Goal: Task Accomplishment & Management: Use online tool/utility

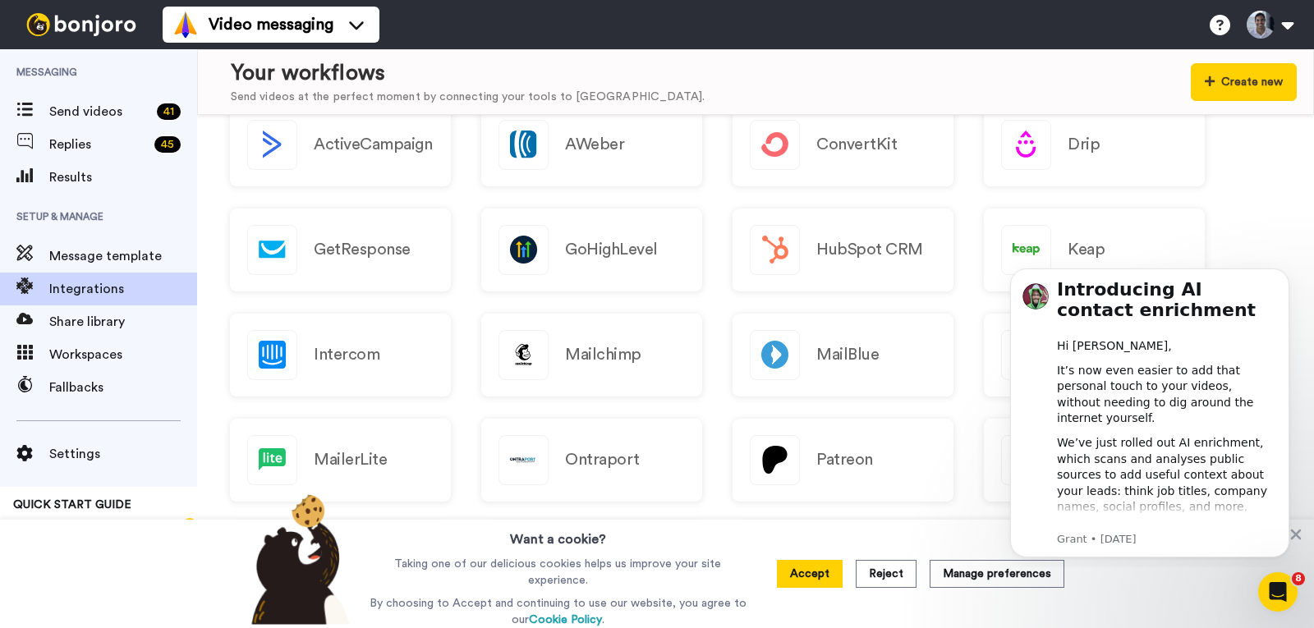
scroll to position [247, 0]
click at [1282, 276] on icon "Dismiss notification" at bounding box center [1284, 272] width 9 height 9
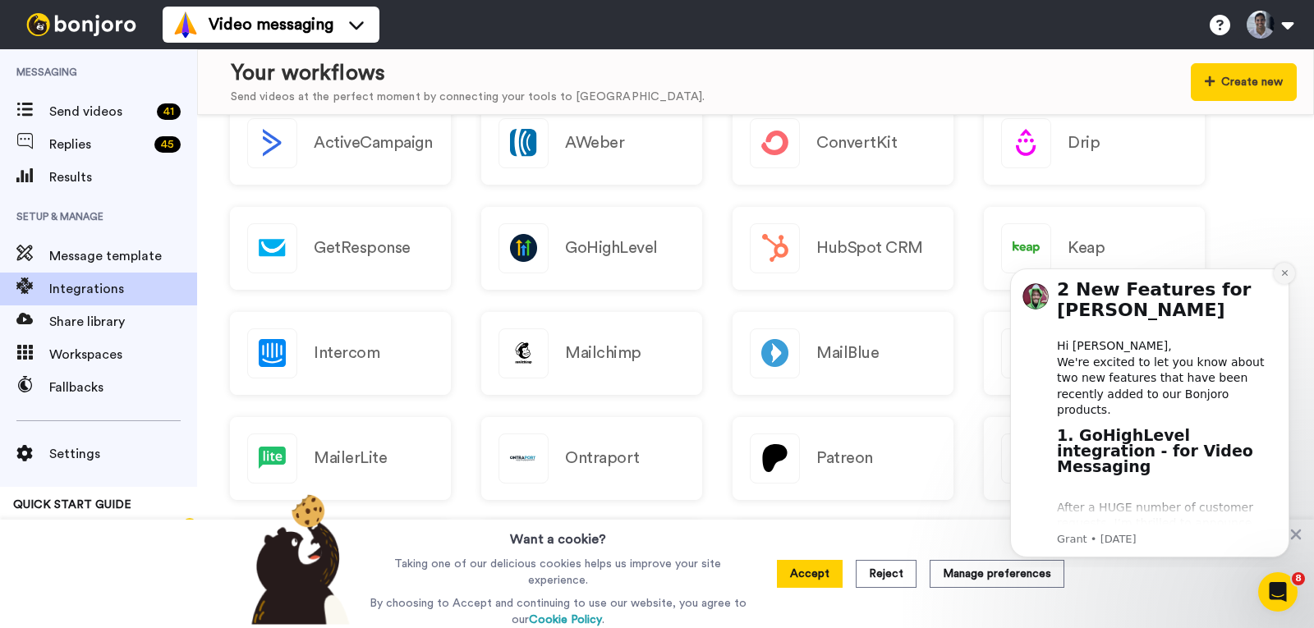
click at [1283, 276] on icon "Dismiss notification" at bounding box center [1284, 272] width 9 height 9
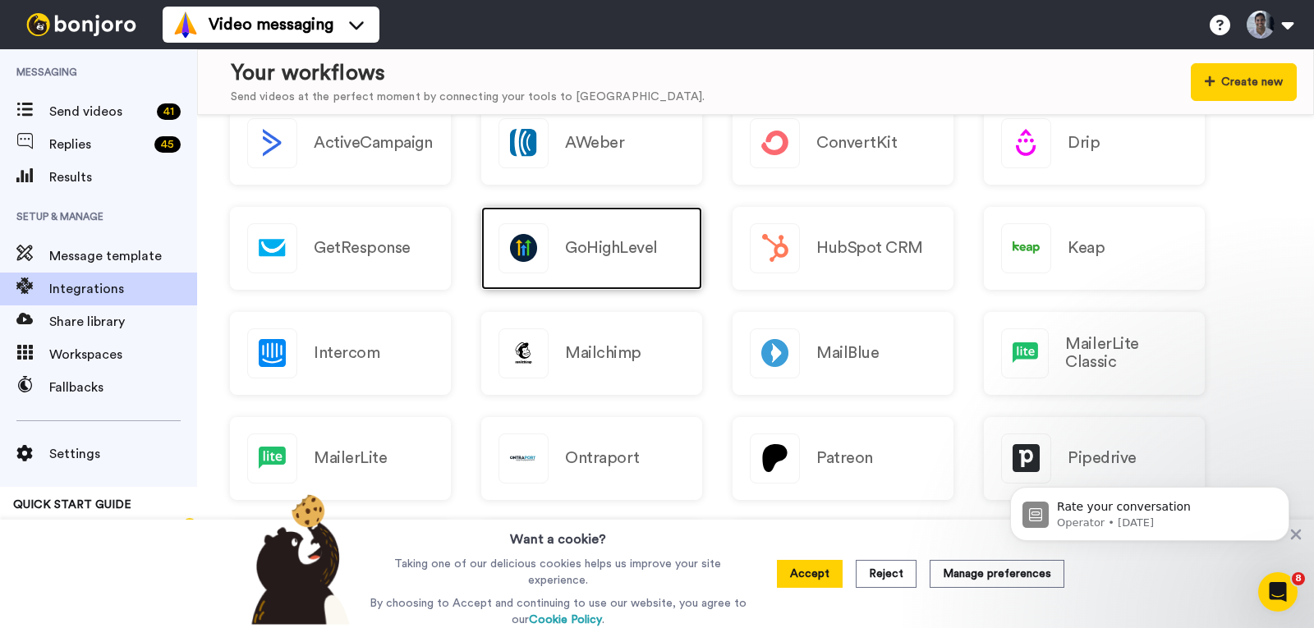
click at [643, 246] on h2 "GoHighLevel" at bounding box center [611, 248] width 93 height 18
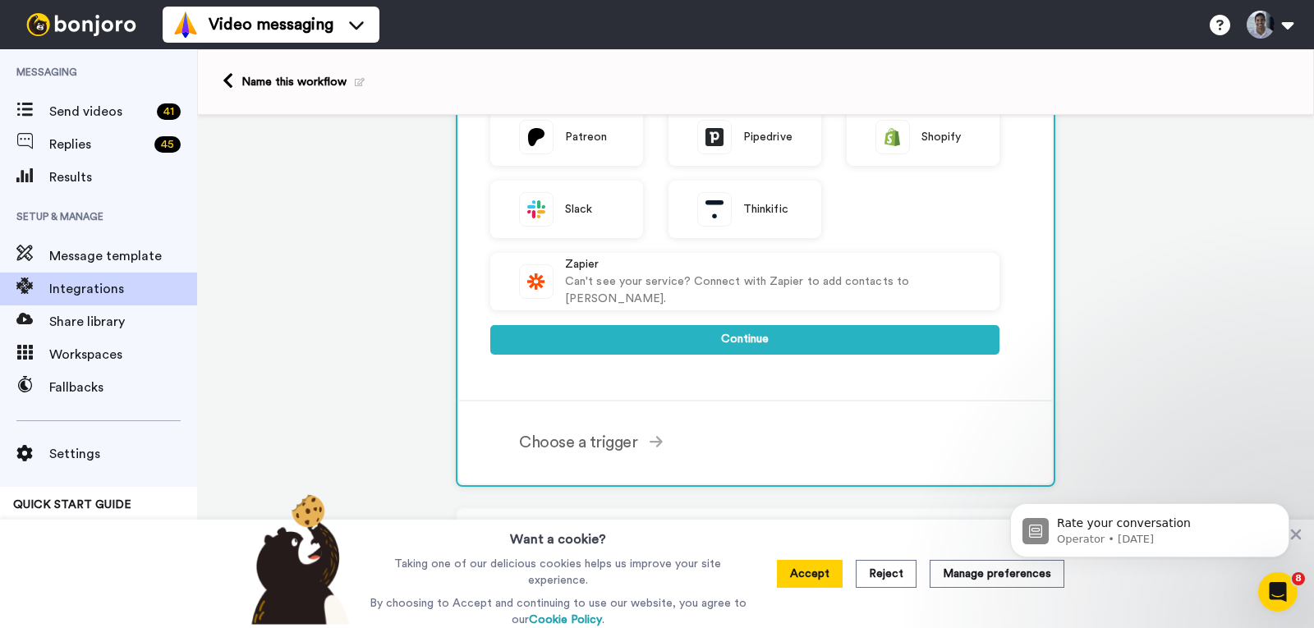
scroll to position [622, 0]
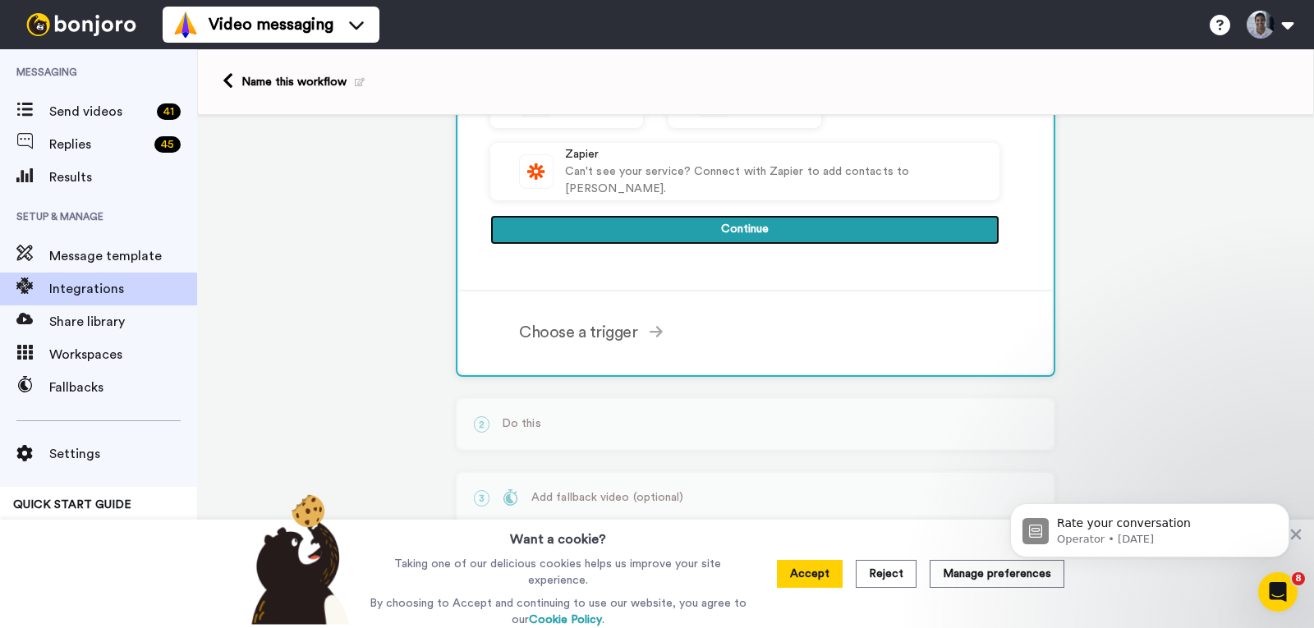
click at [667, 232] on button "Continue" at bounding box center [744, 230] width 509 height 30
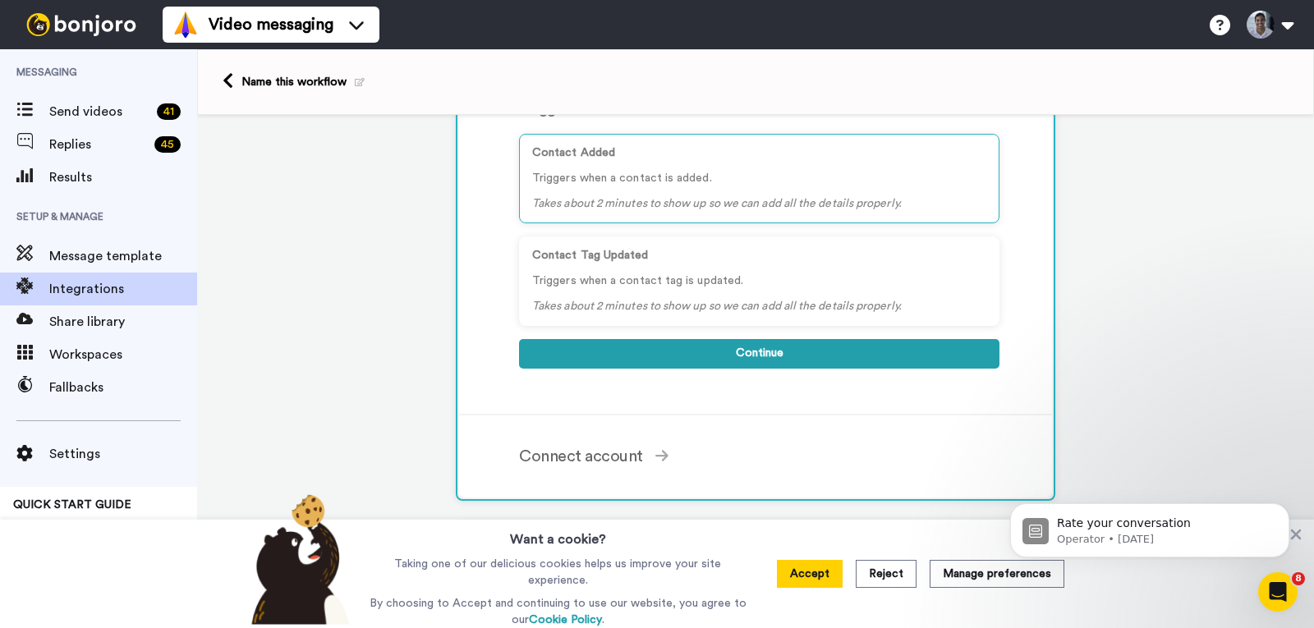
scroll to position [205, 0]
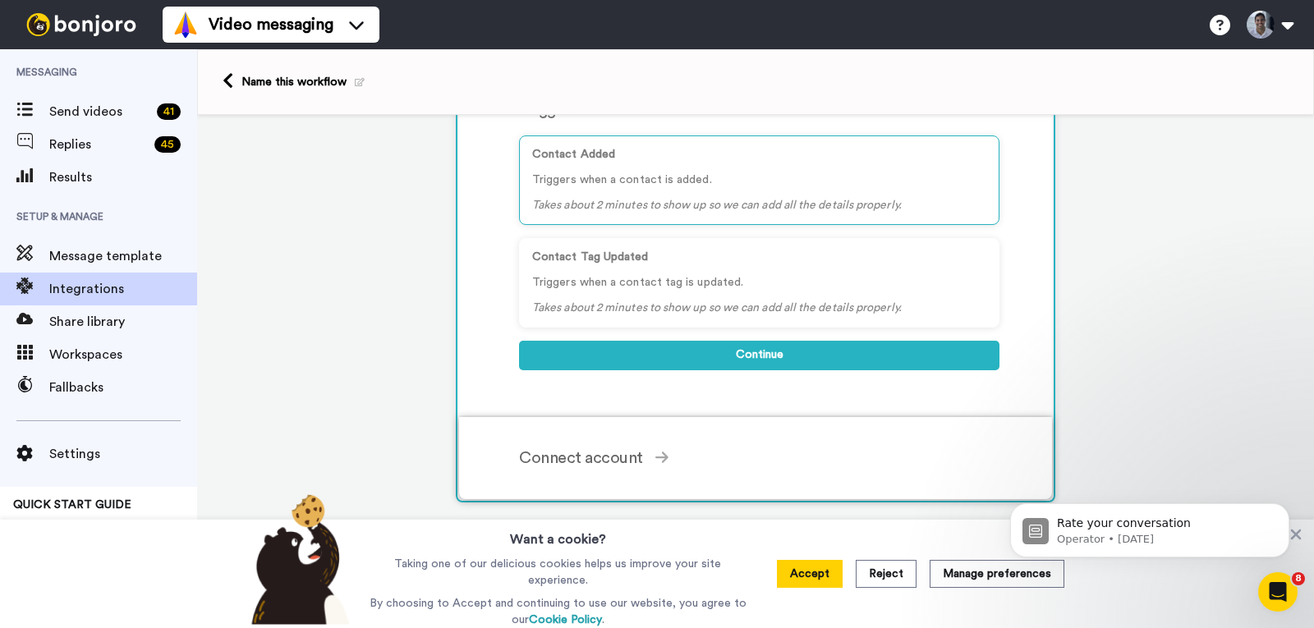
click at [636, 437] on div "Connect account Connect to GoHighLevel GoHighLevel is a secure partner with Bon…" at bounding box center [777, 458] width 516 height 49
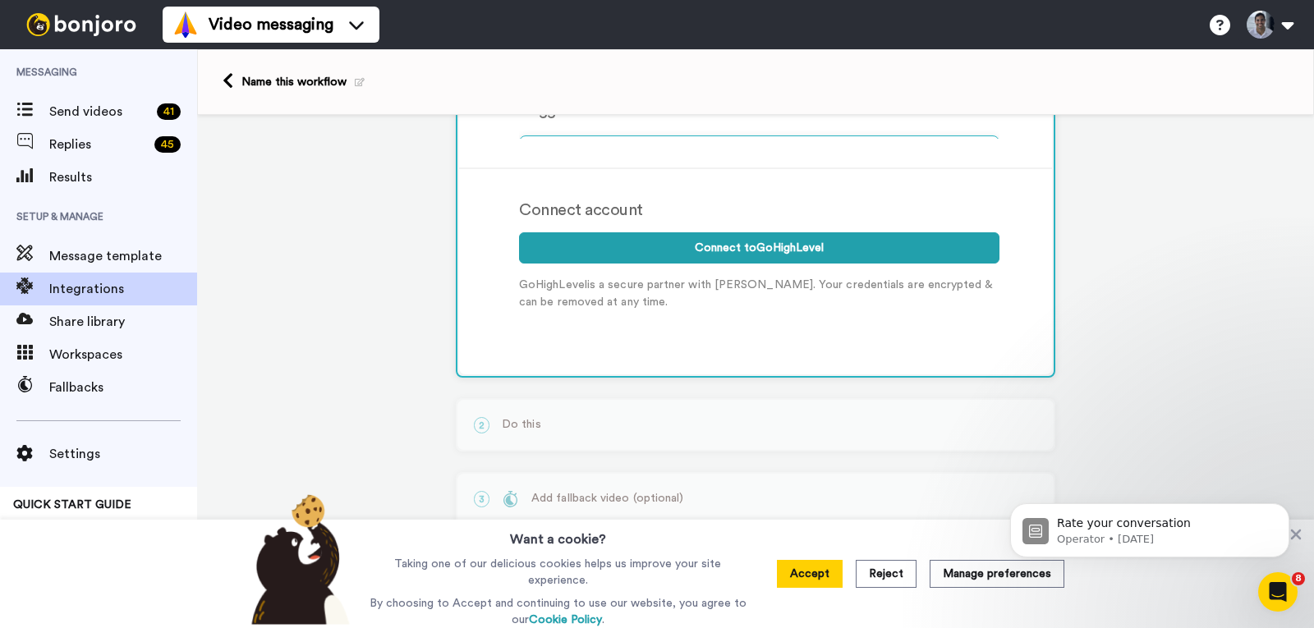
scroll to position [201, 0]
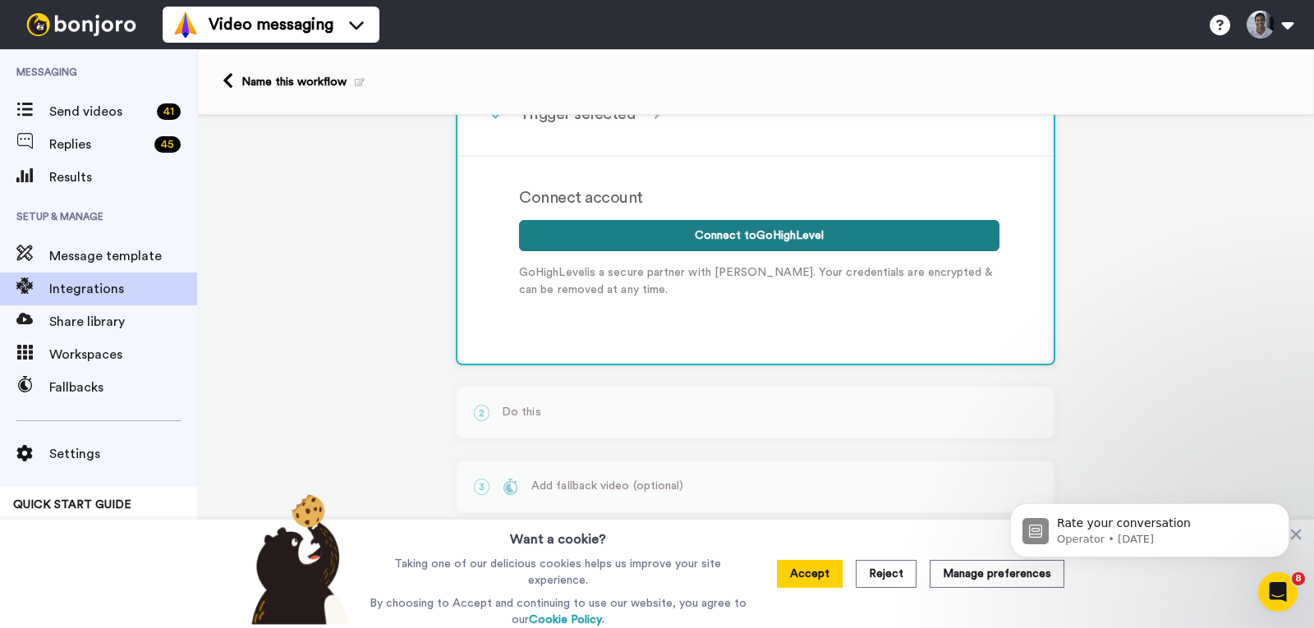
click at [679, 245] on button "Connect to GoHighLevel" at bounding box center [759, 235] width 480 height 31
click at [681, 237] on button "Connect to GoHighLevel" at bounding box center [759, 235] width 480 height 31
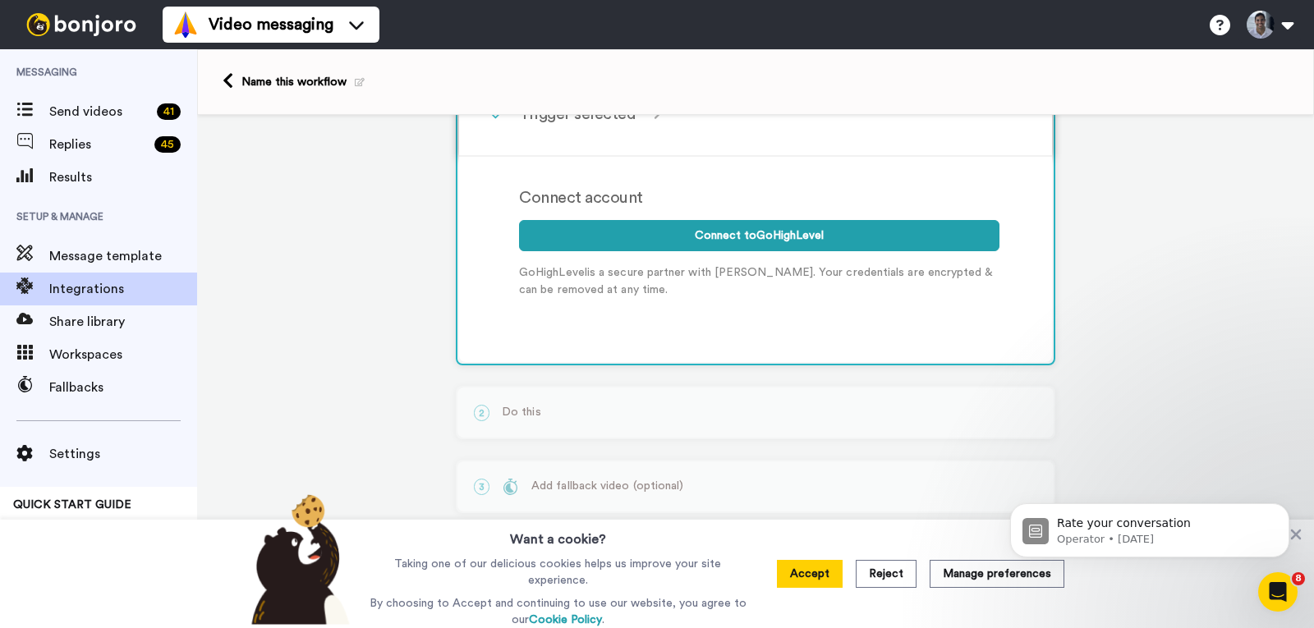
scroll to position [0, 0]
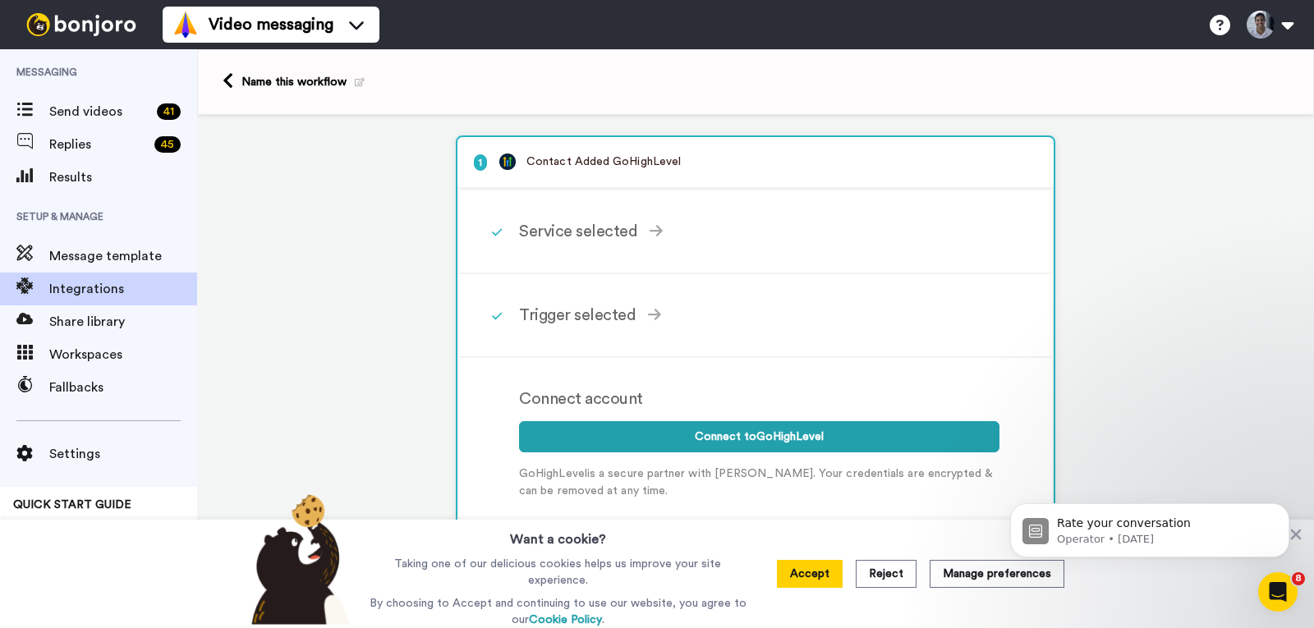
click at [1102, 230] on div "1 Contact Added GoHighLevel Service selected ActiveCampaign AWeber Bonjoro Conv…" at bounding box center [755, 472] width 1117 height 714
click at [1259, 34] on button at bounding box center [1269, 25] width 62 height 36
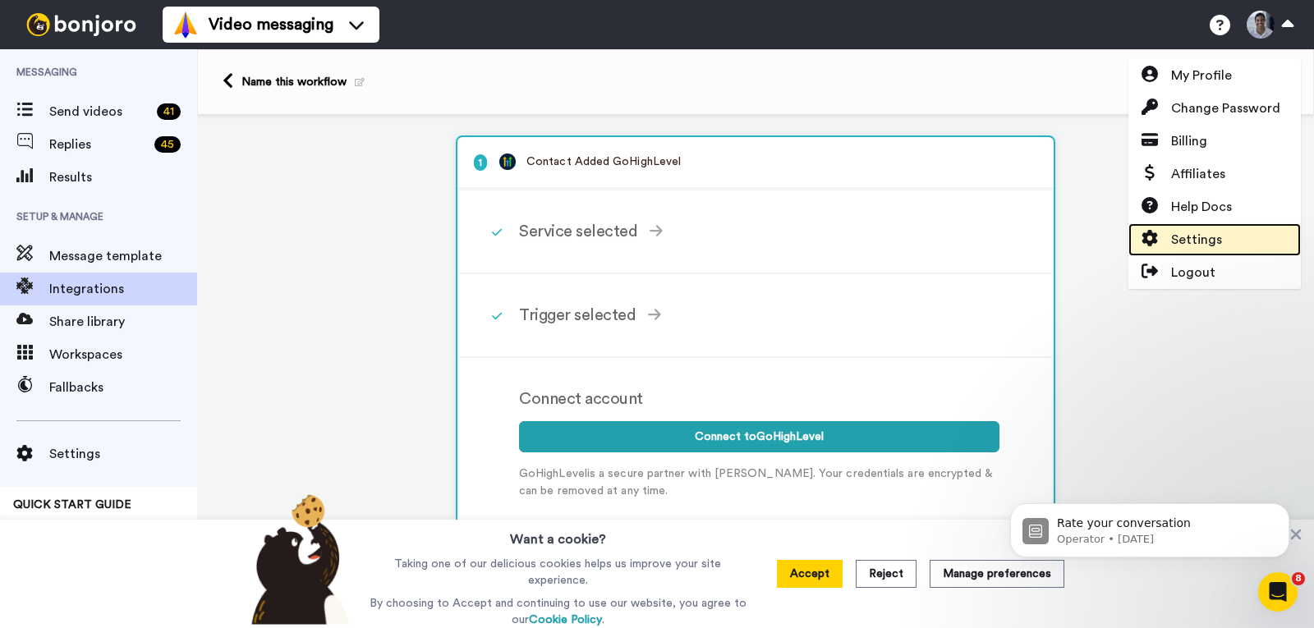
click at [1208, 233] on span "Settings" at bounding box center [1196, 240] width 51 height 20
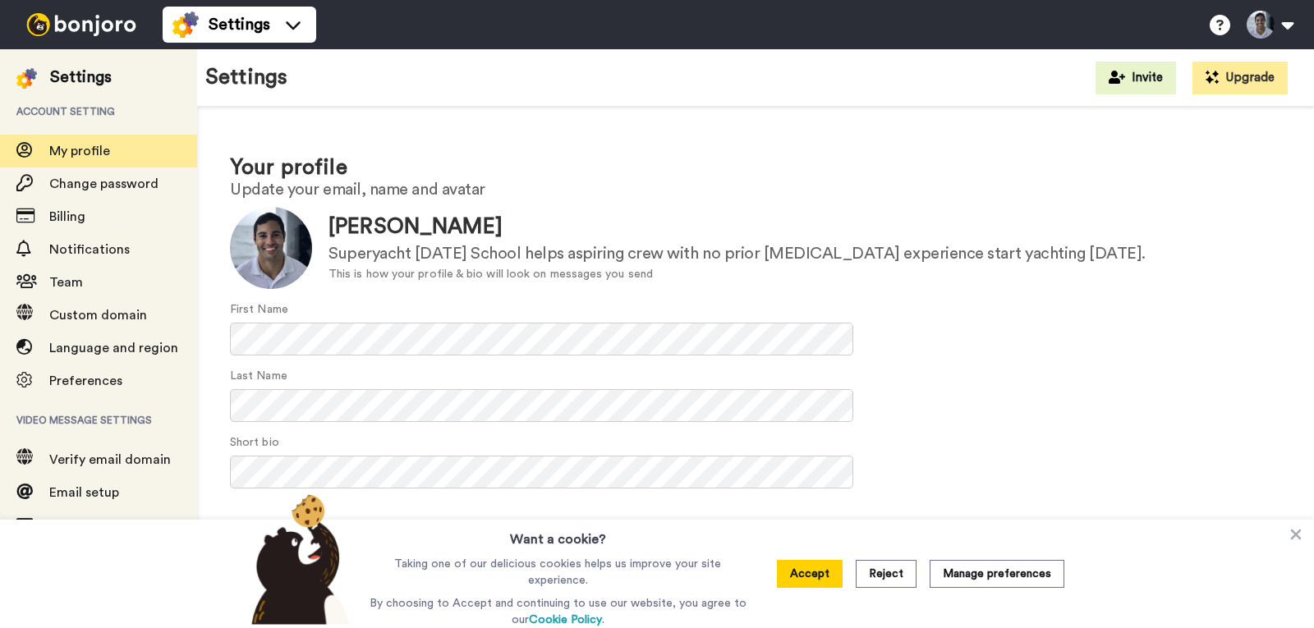
scroll to position [49, 0]
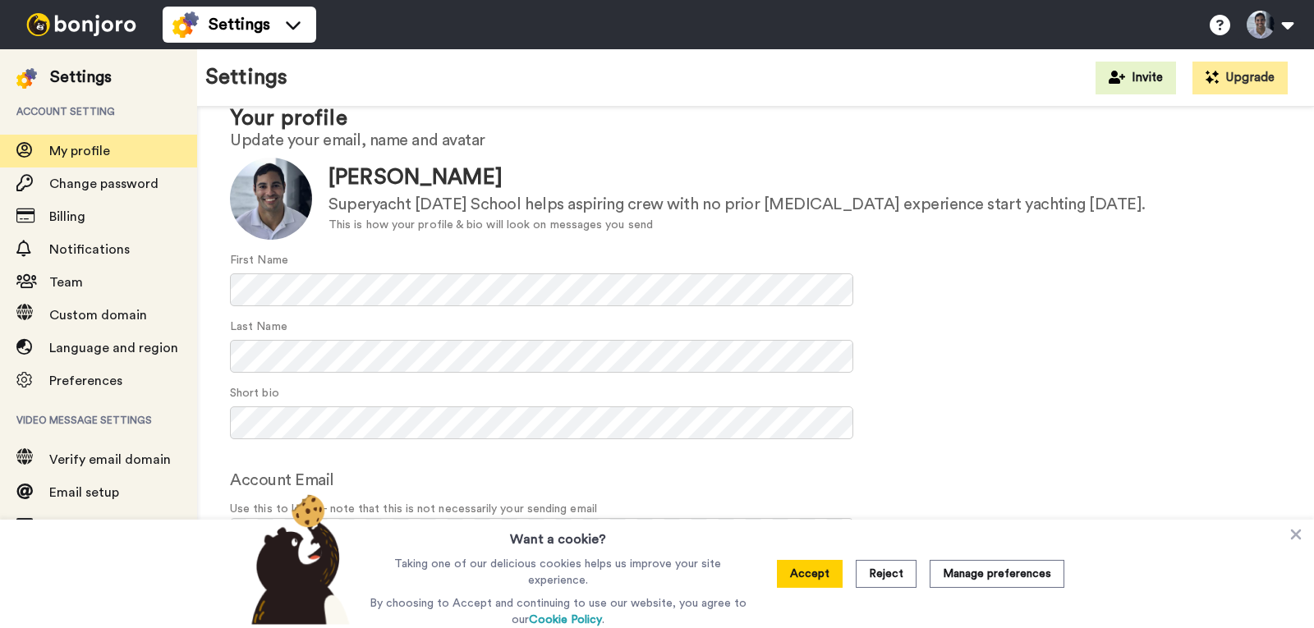
click at [816, 577] on button "Accept" at bounding box center [810, 574] width 66 height 28
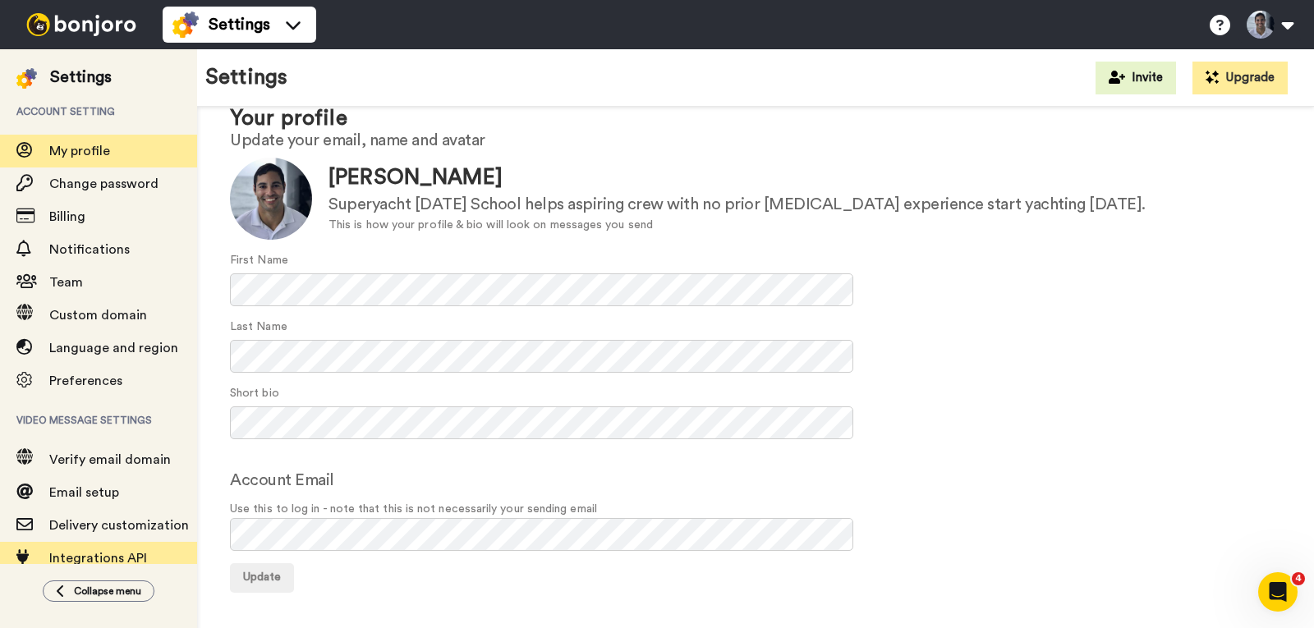
scroll to position [0, 0]
click at [102, 552] on span "Integrations API" at bounding box center [98, 558] width 98 height 13
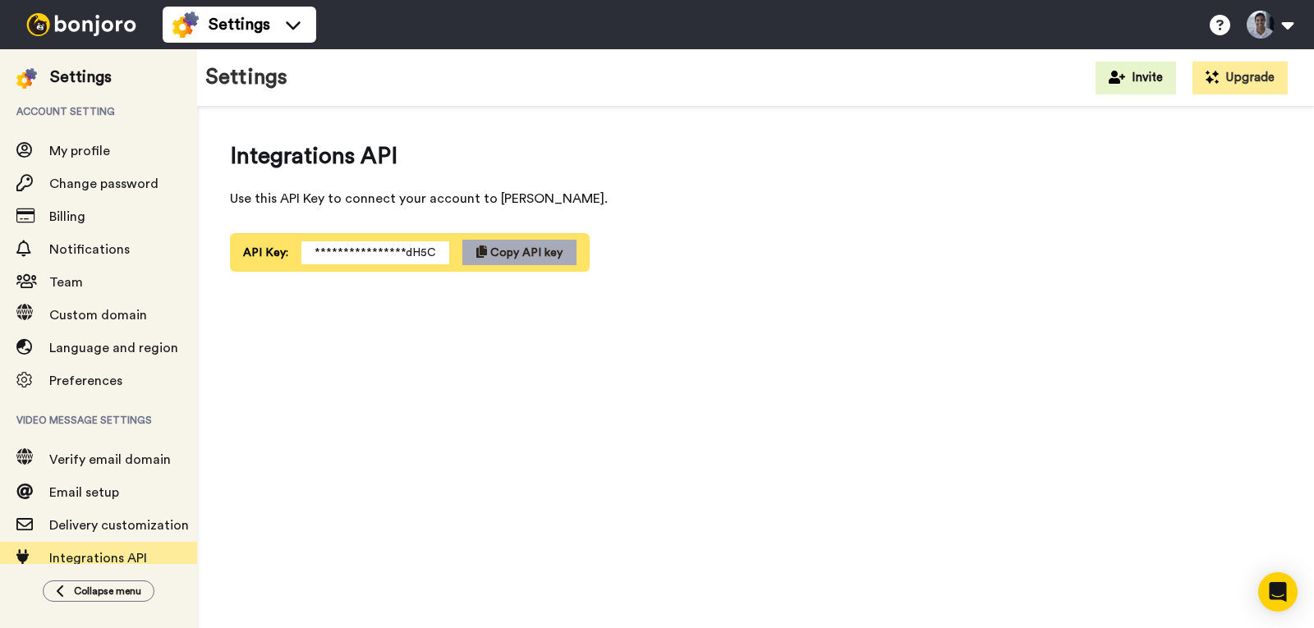
click at [502, 241] on button "Copy API key" at bounding box center [519, 252] width 114 height 25
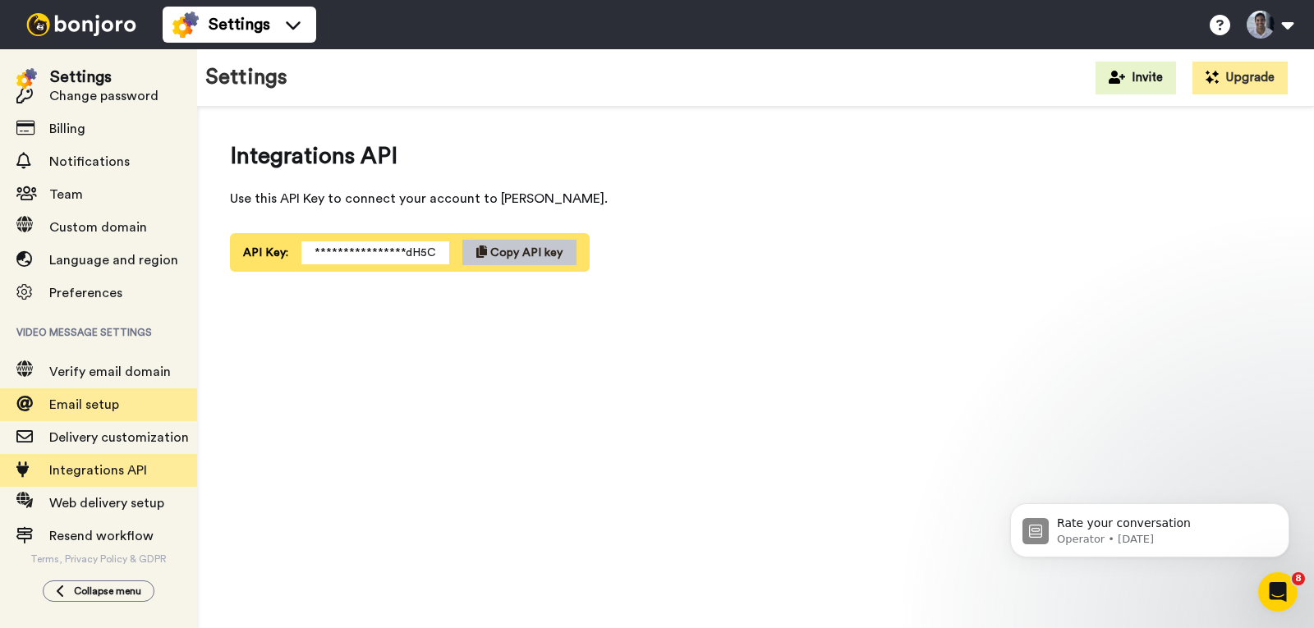
scroll to position [89, 0]
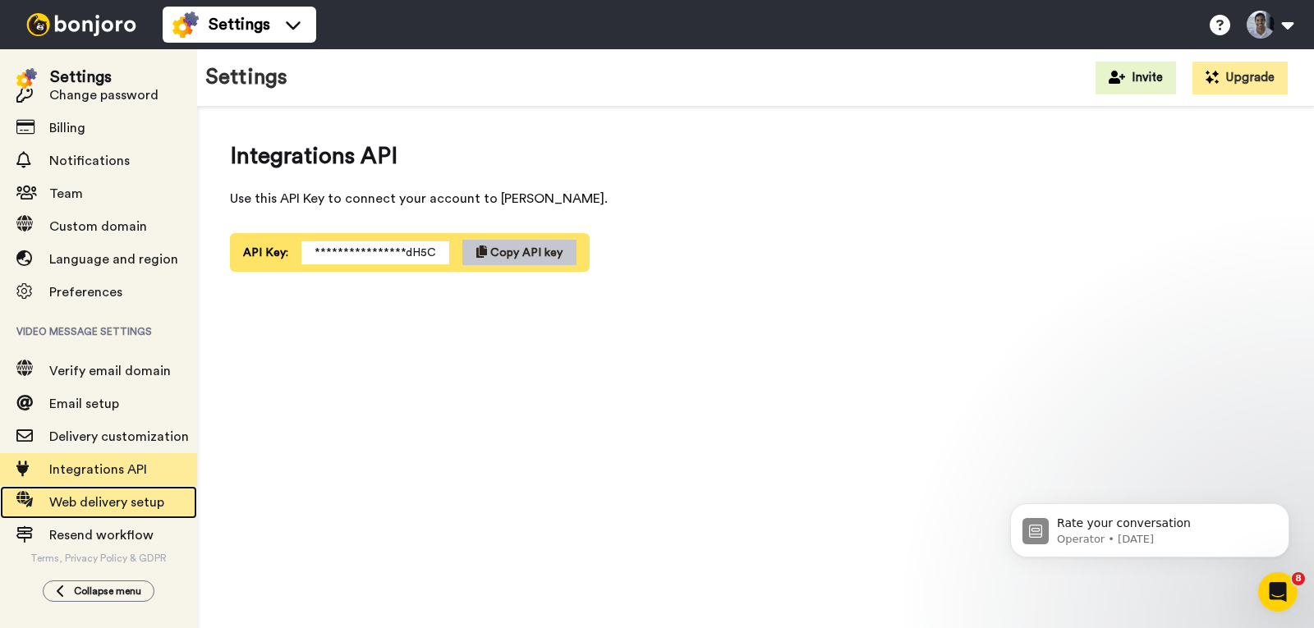
click at [117, 507] on span "Web delivery setup" at bounding box center [106, 502] width 115 height 13
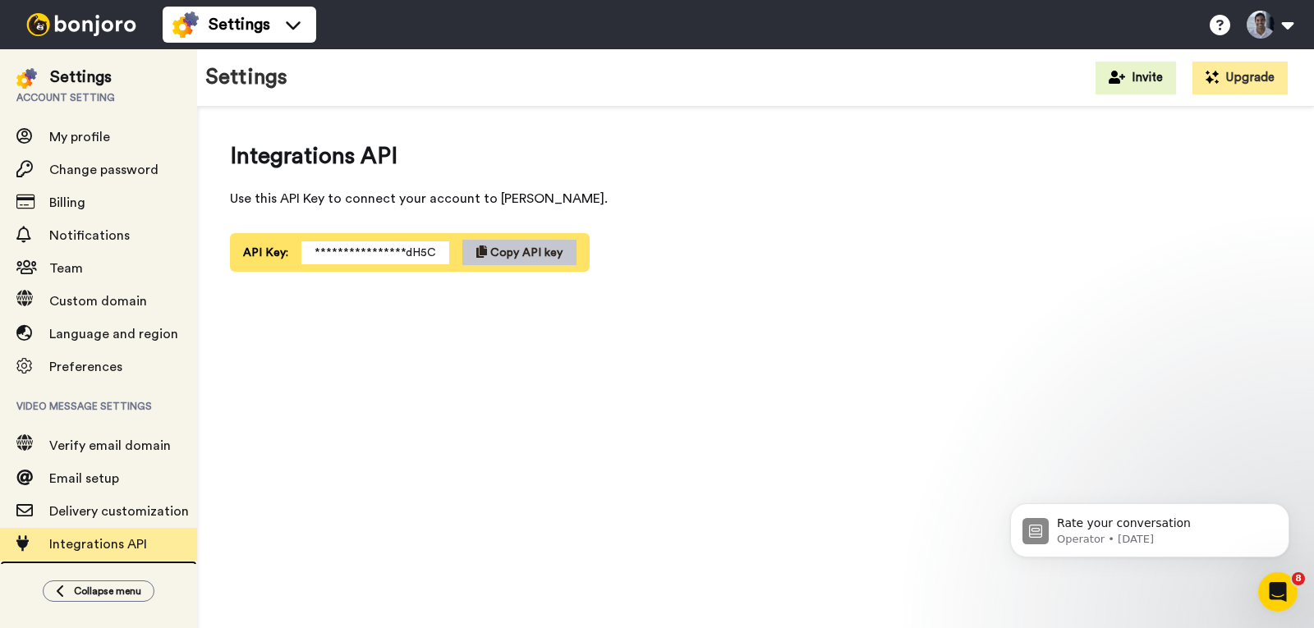
scroll to position [7, 0]
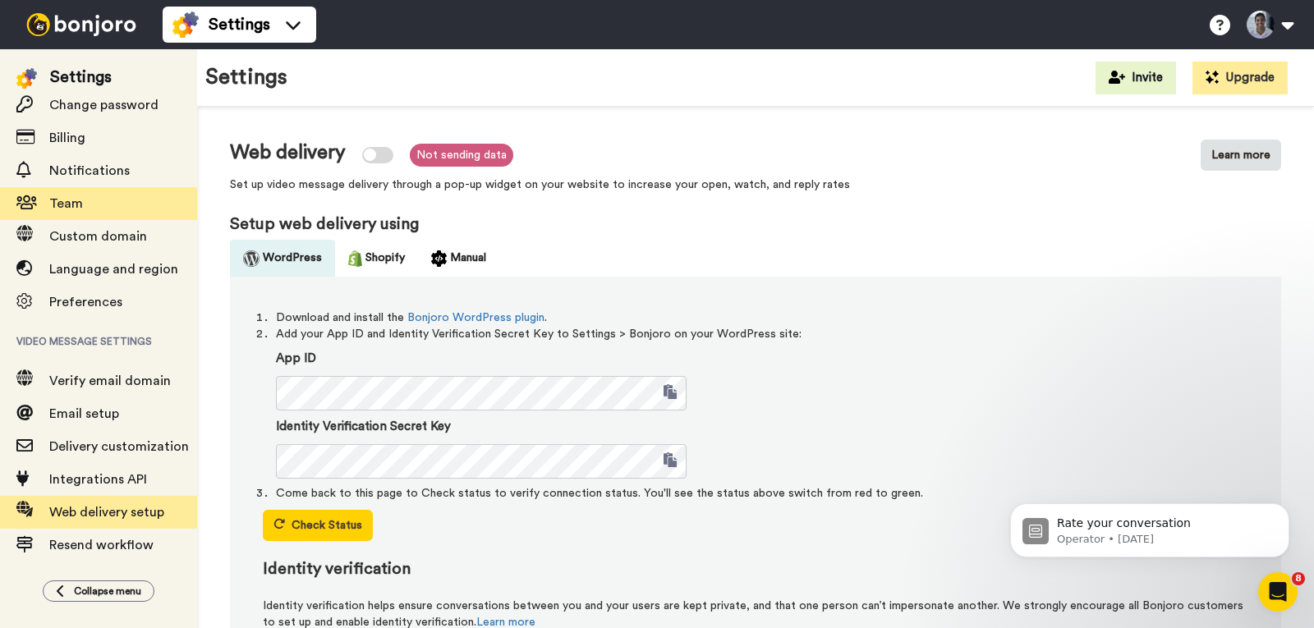
scroll to position [89, 0]
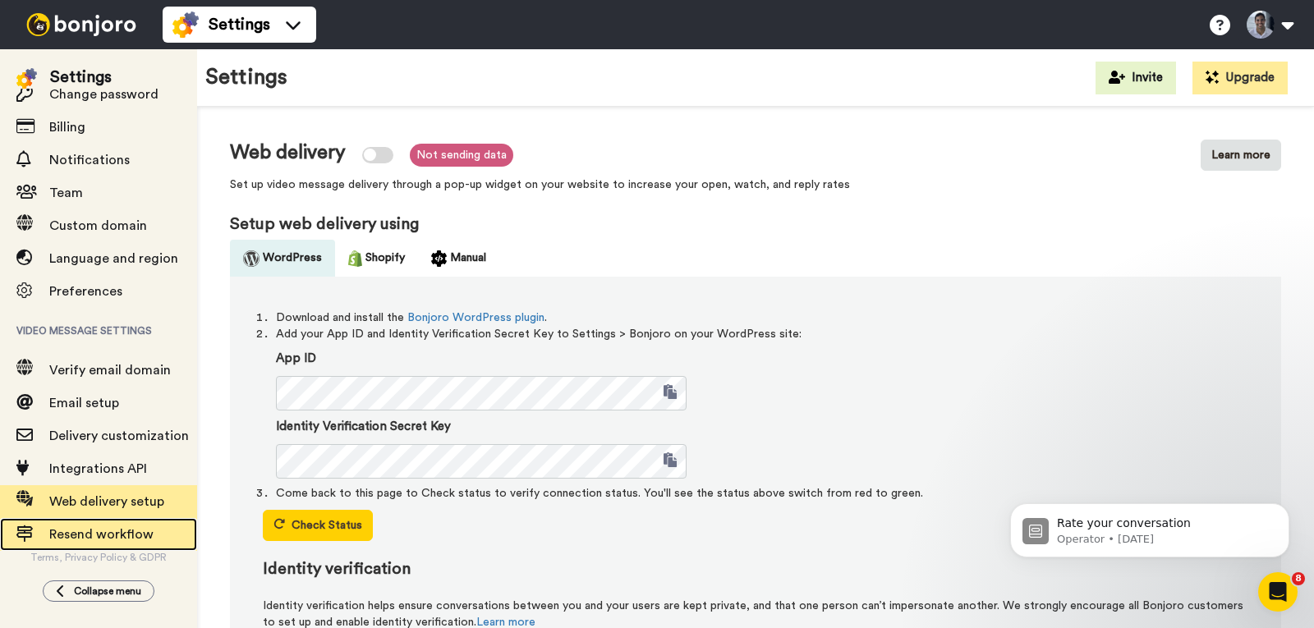
click at [114, 535] on span "Resend workflow" at bounding box center [101, 534] width 104 height 13
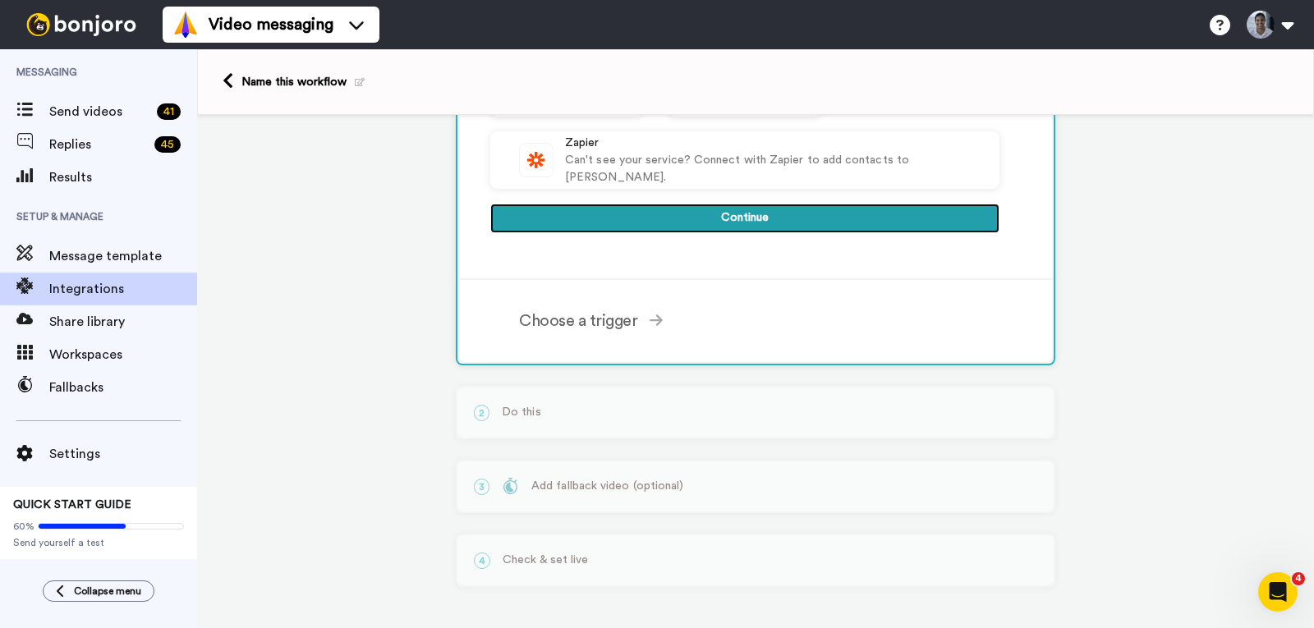
click at [645, 223] on button "Continue" at bounding box center [744, 219] width 509 height 30
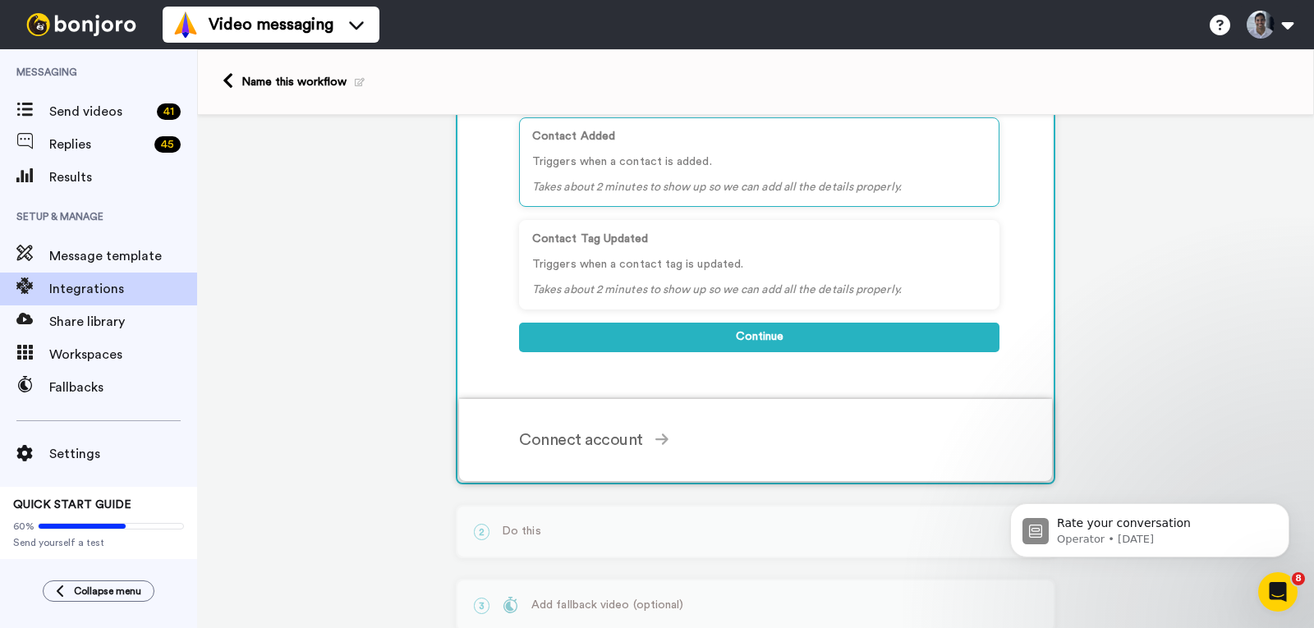
scroll to position [222, 0]
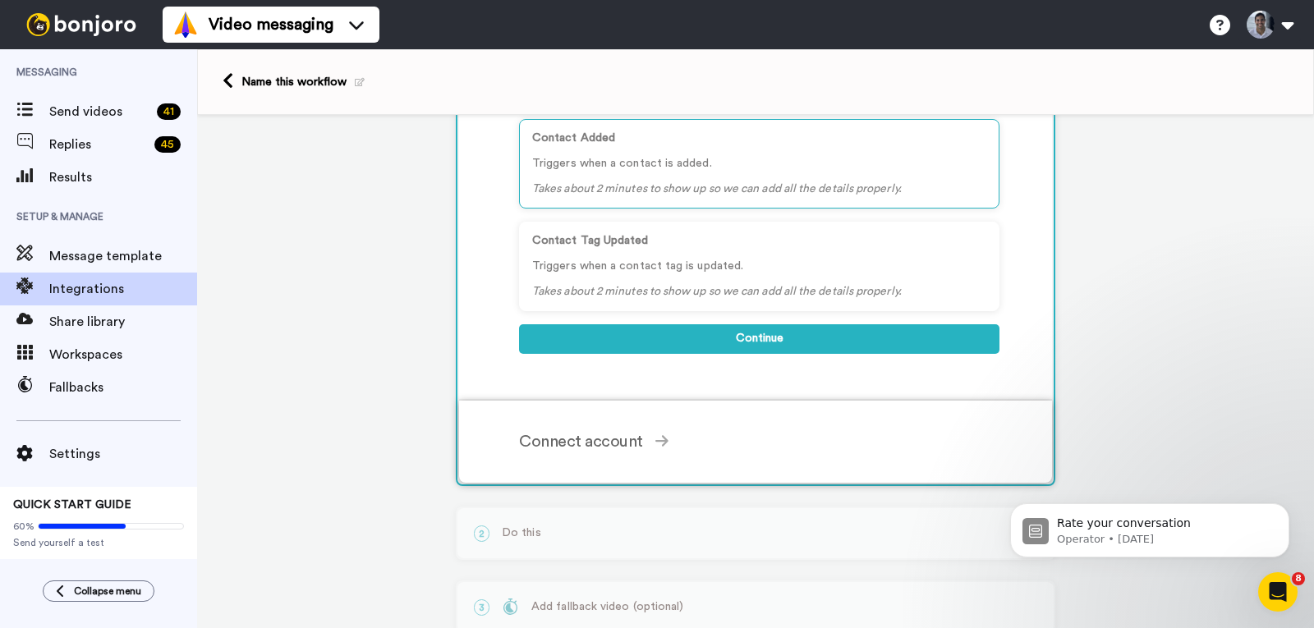
click at [627, 431] on div "Connect account" at bounding box center [759, 441] width 480 height 25
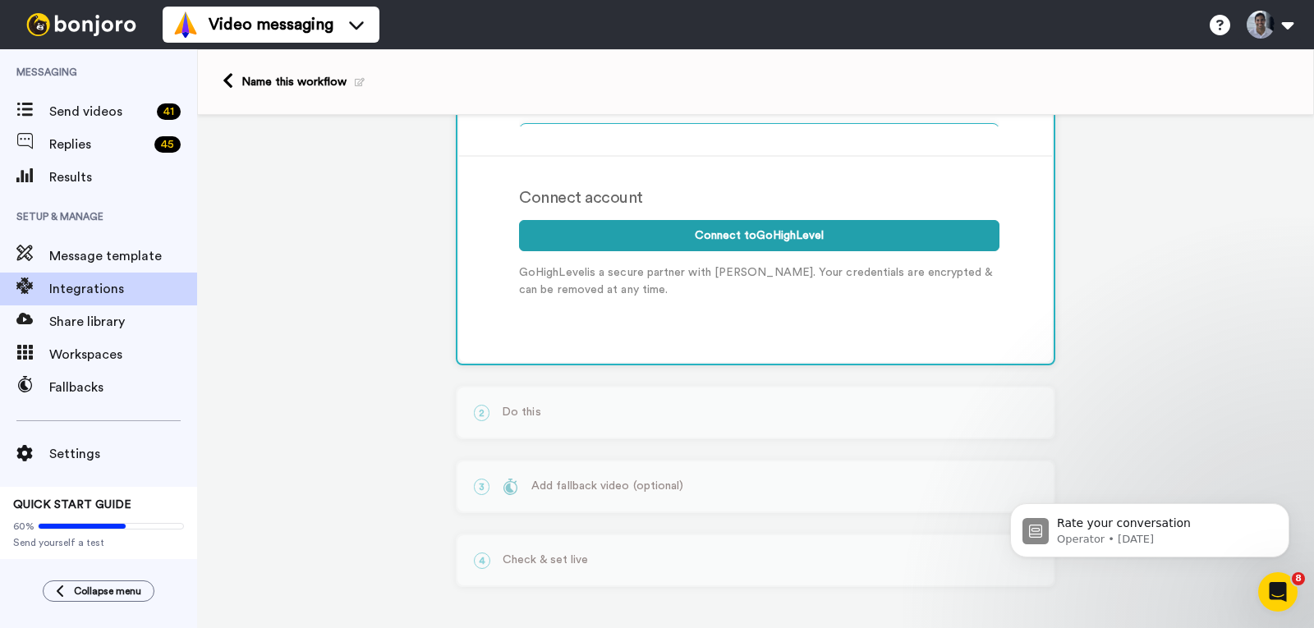
scroll to position [201, 0]
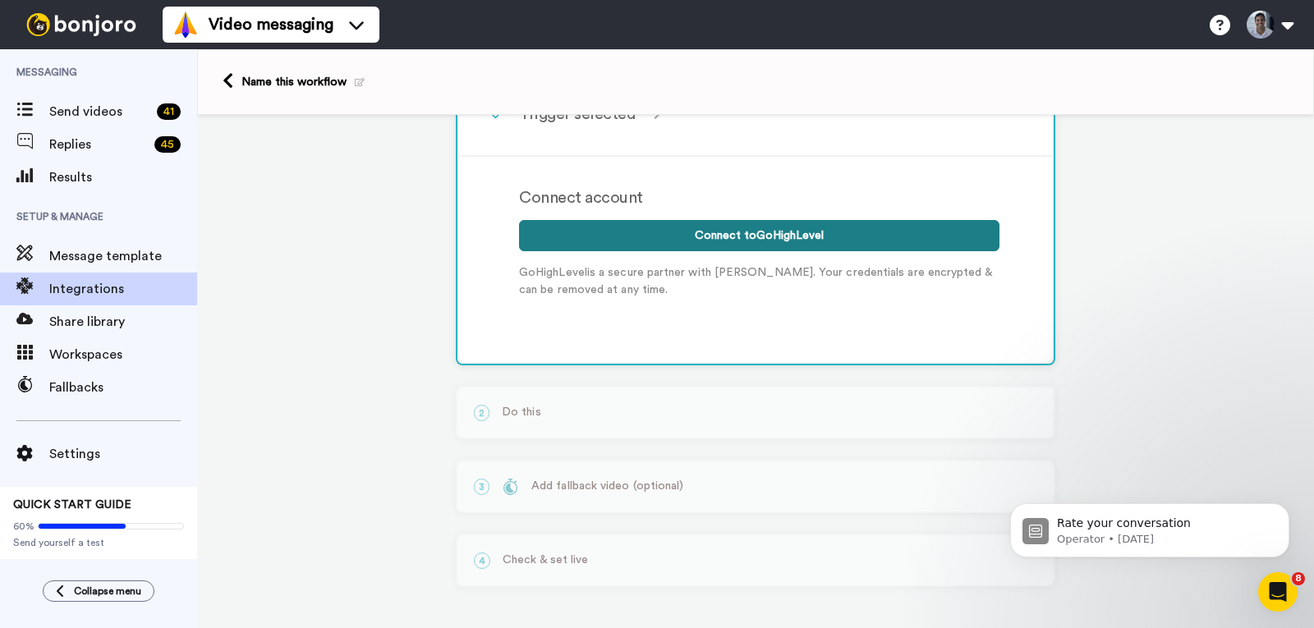
click at [675, 246] on button "Connect to GoHighLevel" at bounding box center [759, 235] width 480 height 31
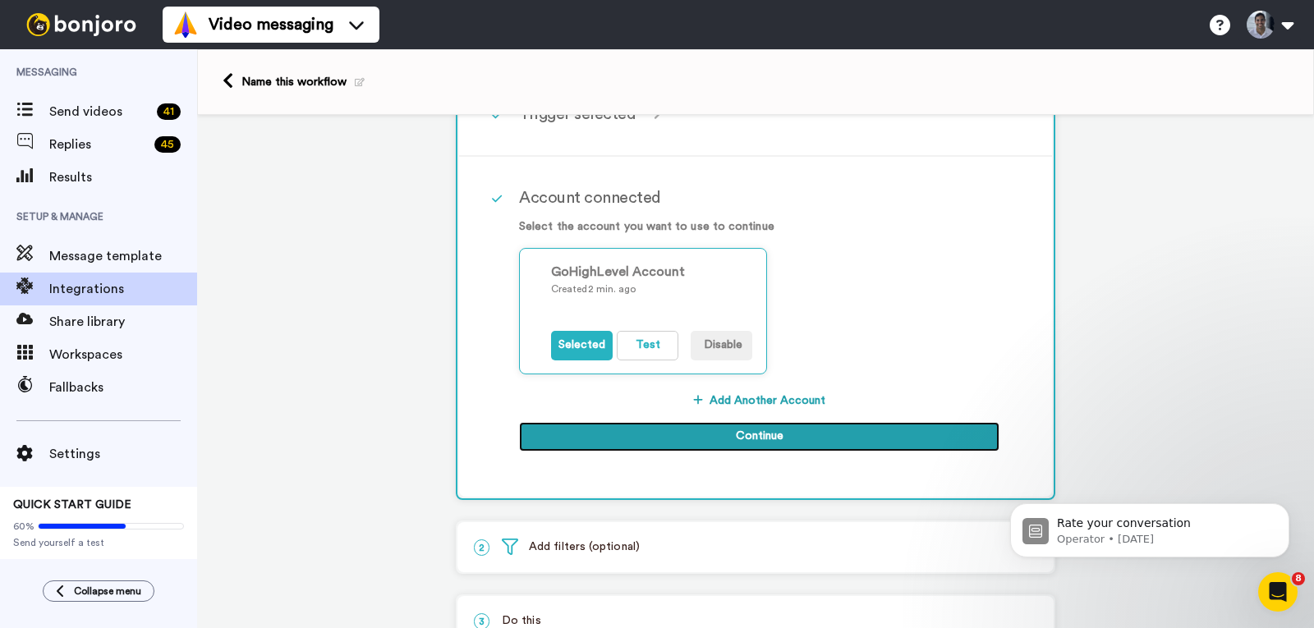
click at [690, 435] on button "Continue" at bounding box center [759, 437] width 480 height 30
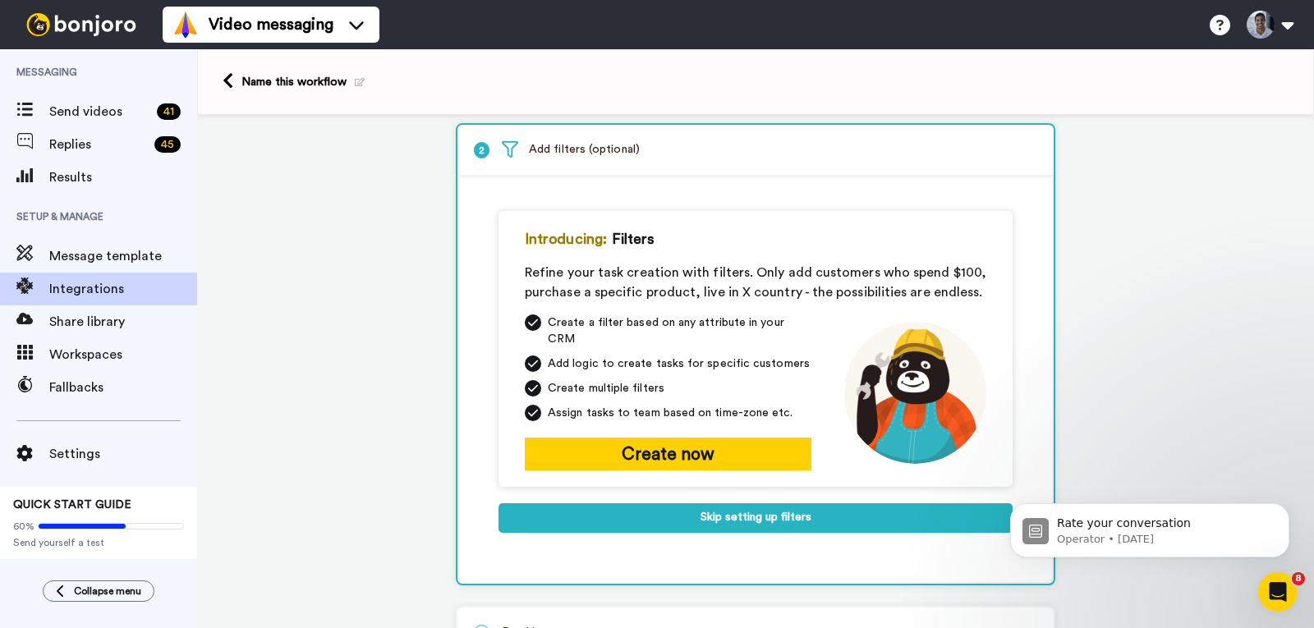
scroll to position [87, 0]
